Goal: Navigation & Orientation: Find specific page/section

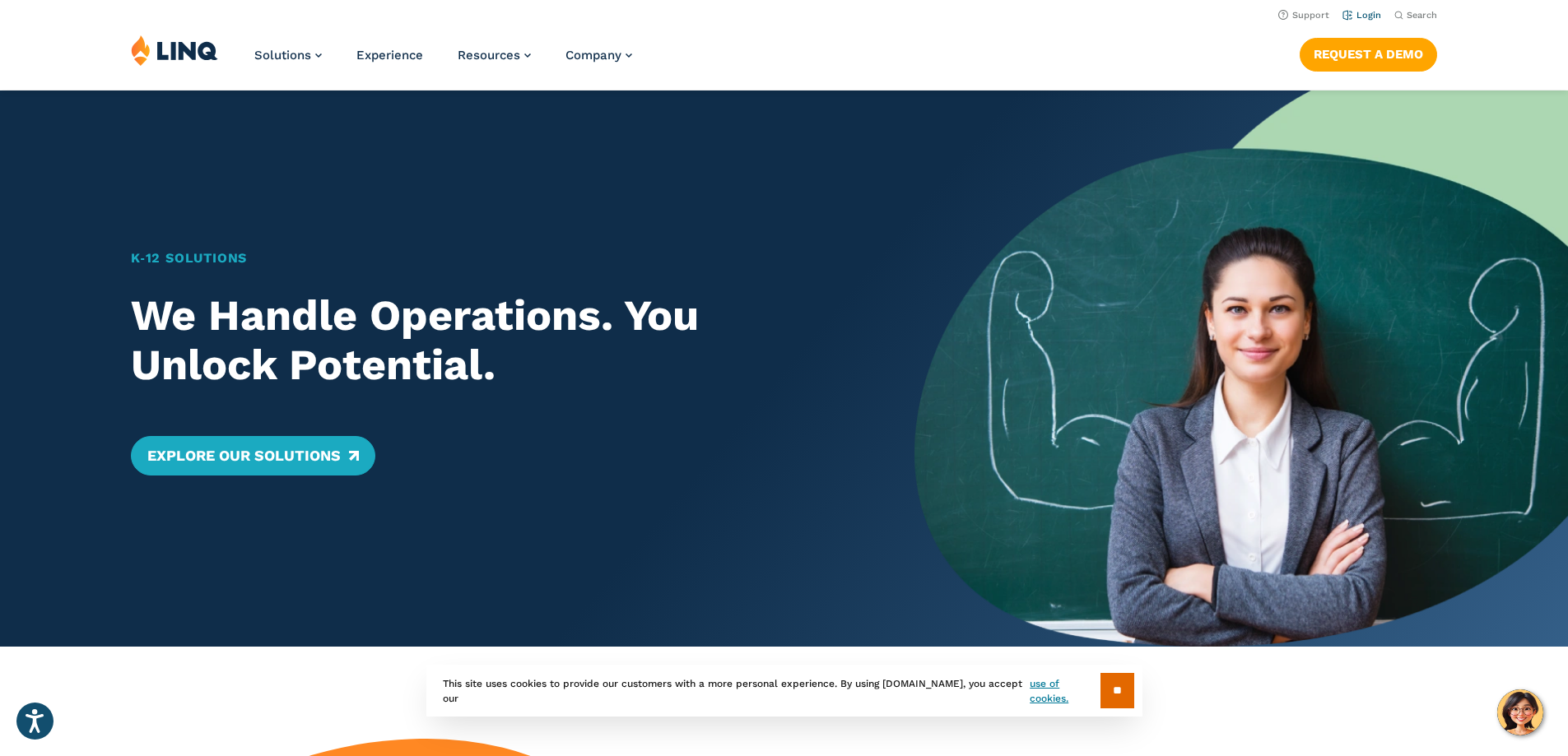
click at [1370, 19] on link "Login" at bounding box center [1361, 15] width 39 height 11
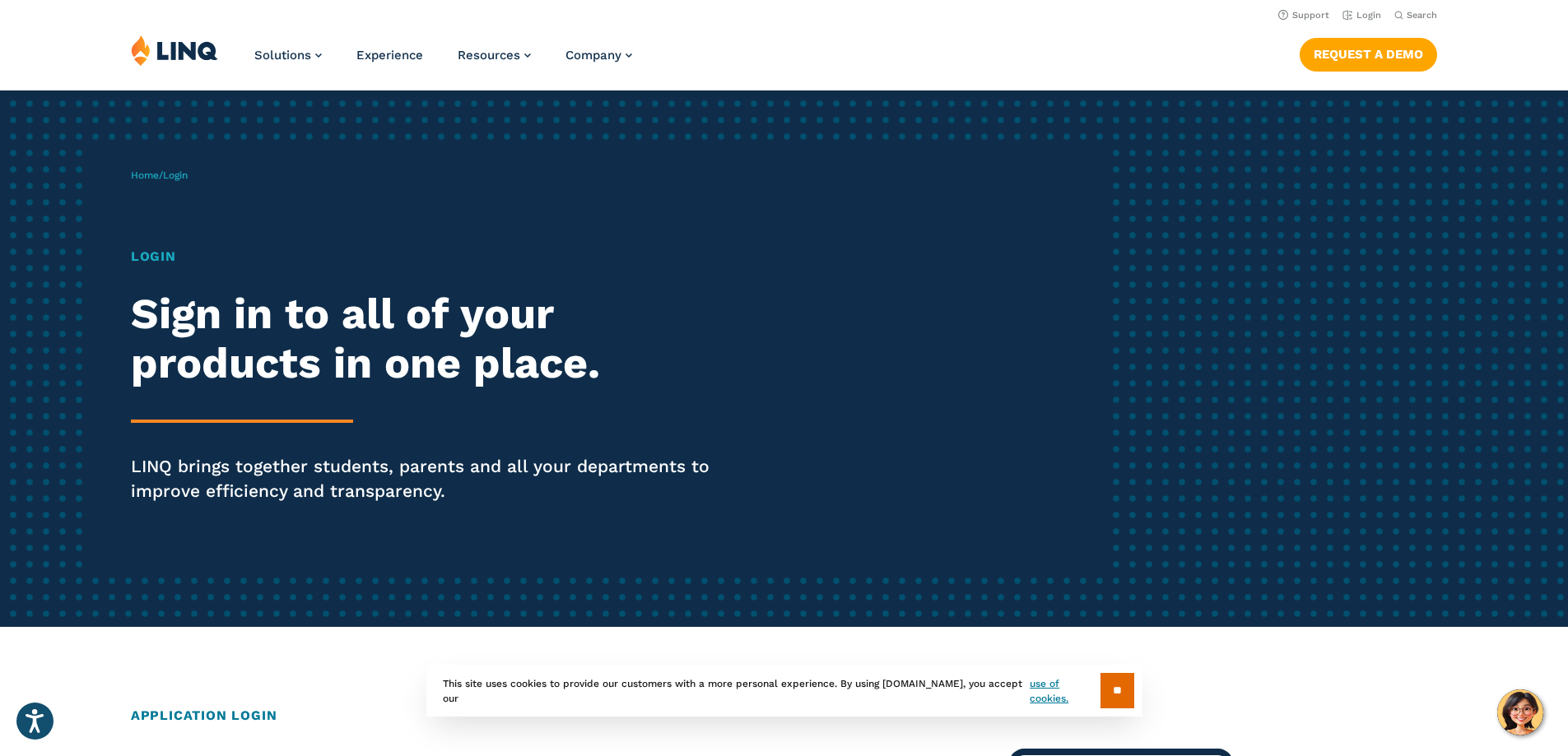
click at [152, 257] on h1 "Login" at bounding box center [433, 257] width 604 height 20
click at [188, 182] on p "Home / Login" at bounding box center [159, 175] width 57 height 14
click at [188, 175] on span "Login" at bounding box center [174, 175] width 24 height 12
click at [157, 259] on h1 "Login" at bounding box center [433, 257] width 604 height 20
click at [181, 180] on span "Login" at bounding box center [174, 175] width 24 height 12
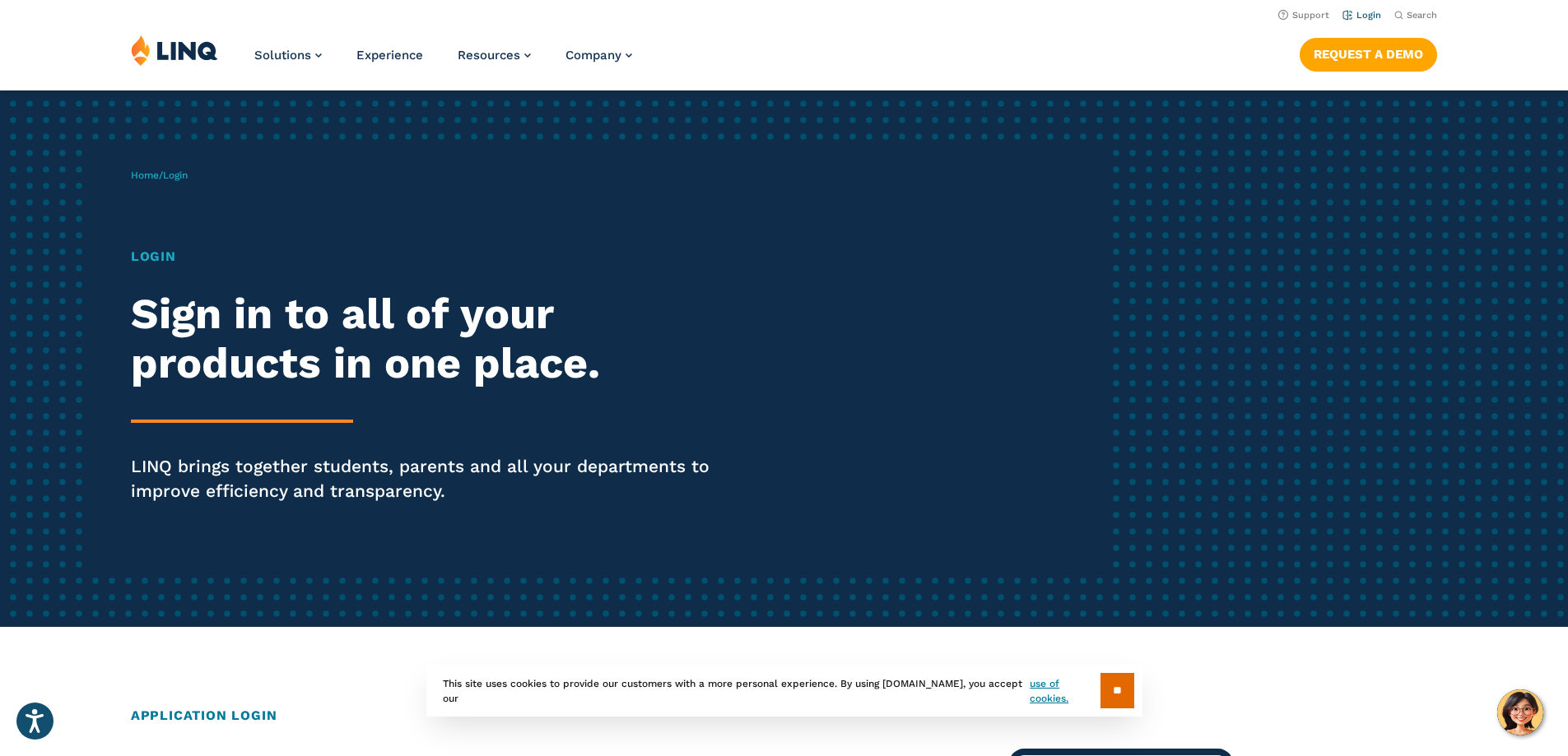
click at [1361, 7] on li "Login" at bounding box center [1361, 13] width 39 height 18
click at [1352, 12] on link "Login" at bounding box center [1361, 15] width 39 height 11
